Goal: Information Seeking & Learning: Learn about a topic

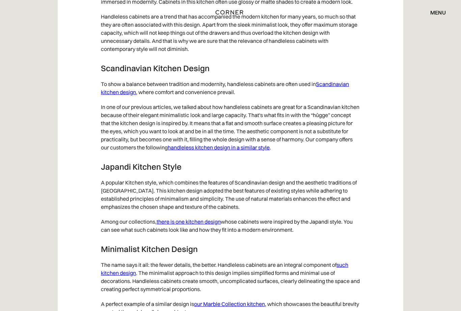
scroll to position [3361, 0]
click at [209, 225] on link "there is one kitchen design" at bounding box center [188, 221] width 64 height 7
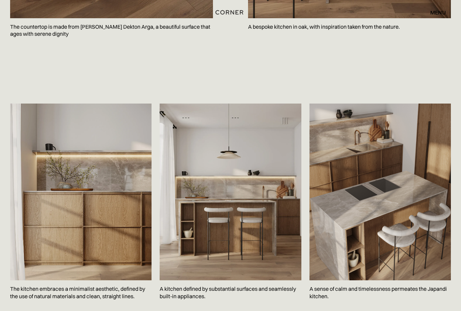
scroll to position [942, 0]
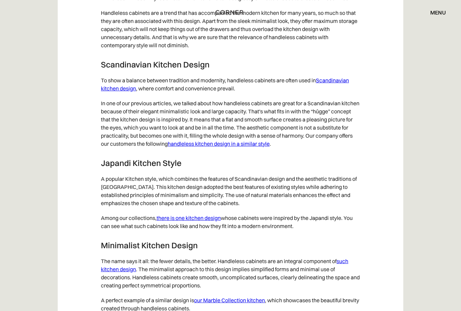
scroll to position [3362, 0]
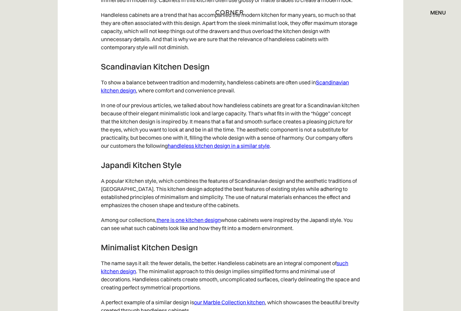
click at [343, 89] on link "Scandinavian kitchen design" at bounding box center [225, 86] width 248 height 15
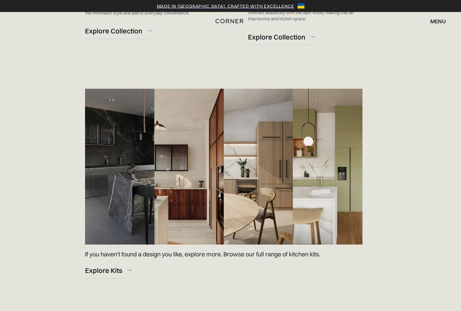
scroll to position [908, 0]
click at [92, 275] on div "Explore Kits" at bounding box center [103, 270] width 37 height 9
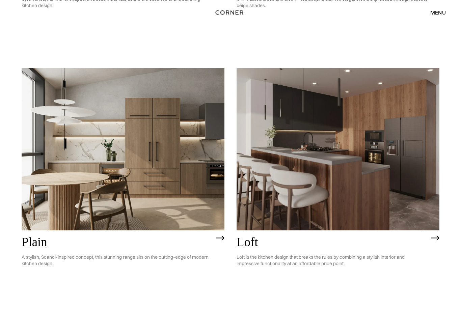
scroll to position [1341, 0]
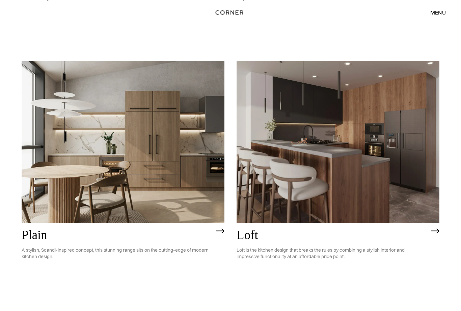
click at [25, 237] on h2 "Plain" at bounding box center [117, 235] width 191 height 14
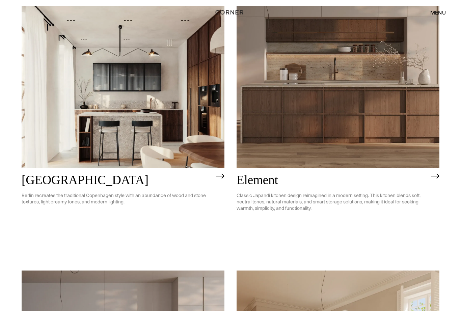
scroll to position [346, 0]
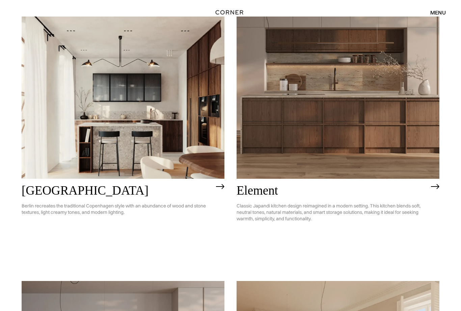
click at [415, 136] on img at bounding box center [337, 98] width 203 height 162
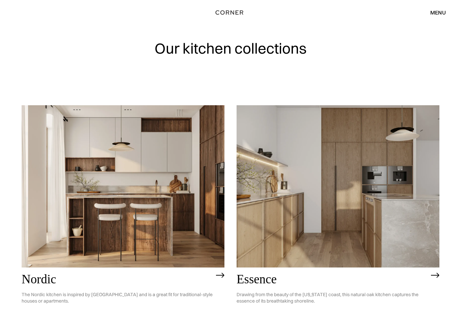
scroll to position [5, 0]
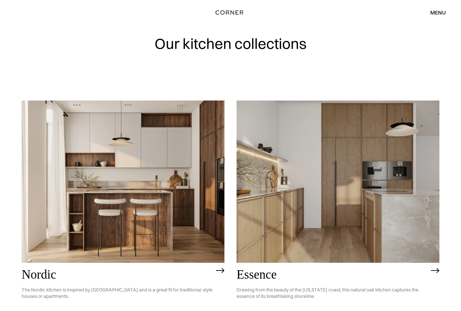
click at [298, 182] on img at bounding box center [337, 181] width 203 height 162
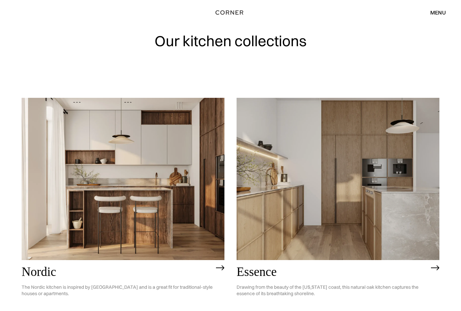
scroll to position [0, 0]
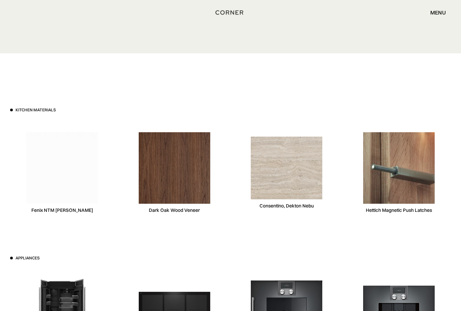
scroll to position [1966, 0]
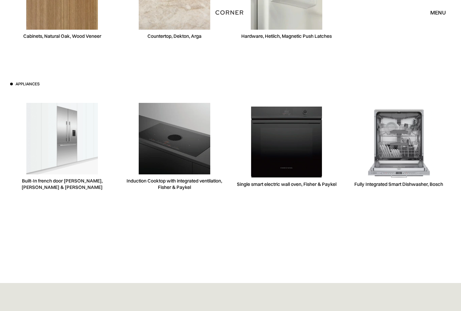
scroll to position [1967, 0]
